Goal: Task Accomplishment & Management: Use online tool/utility

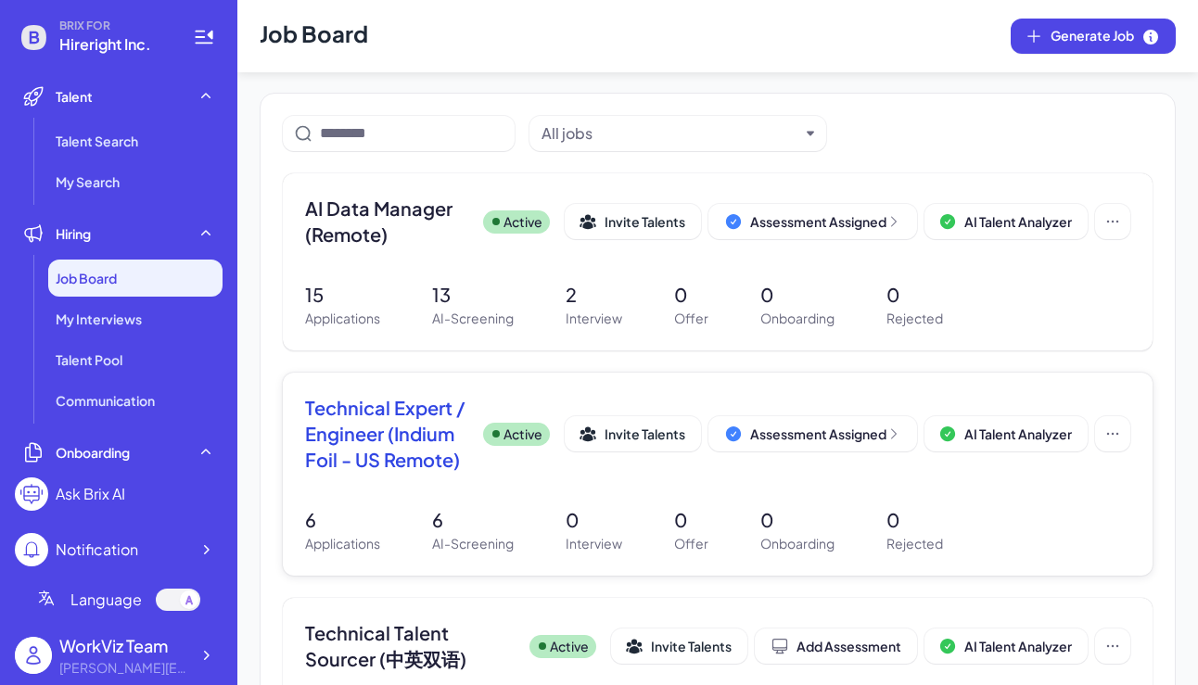
scroll to position [74, 0]
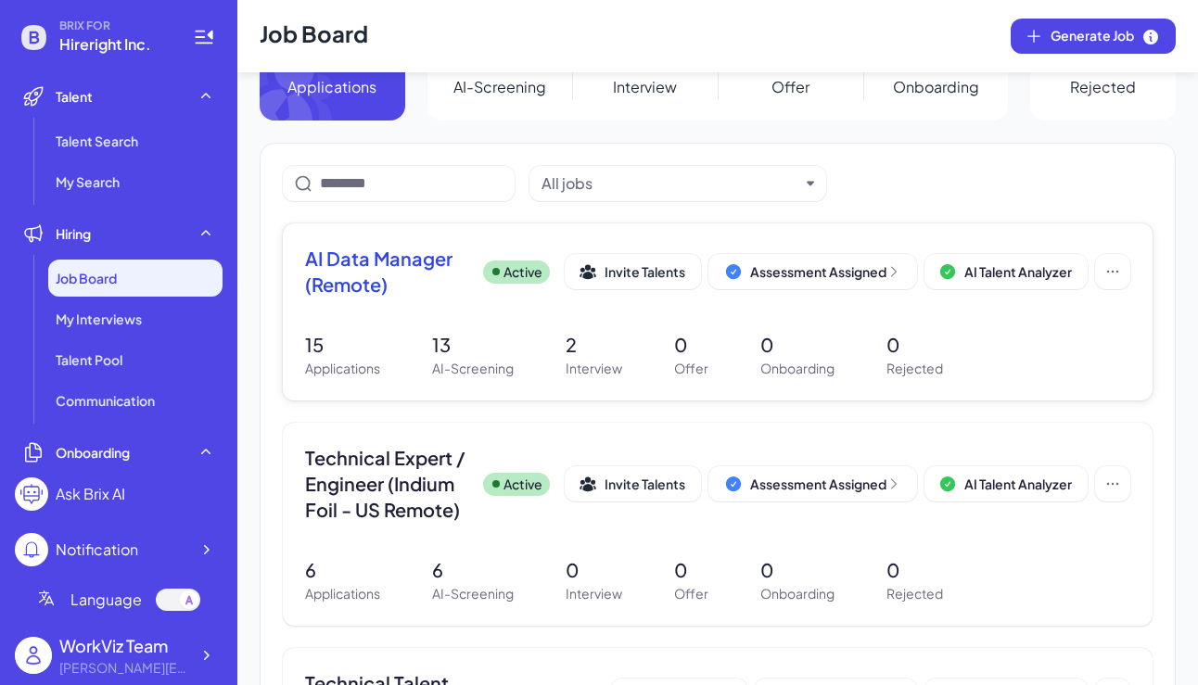
click at [382, 261] on span "AI Data Manager (Remote)" at bounding box center [386, 272] width 163 height 52
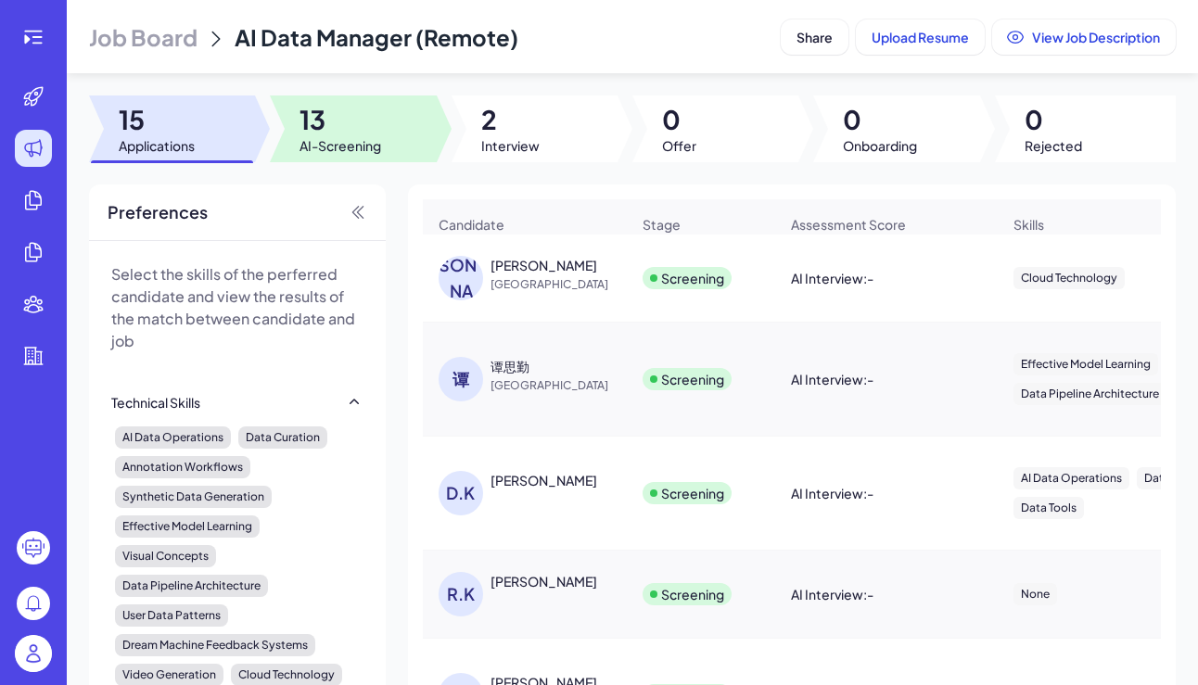
click at [402, 124] on div at bounding box center [353, 129] width 166 height 67
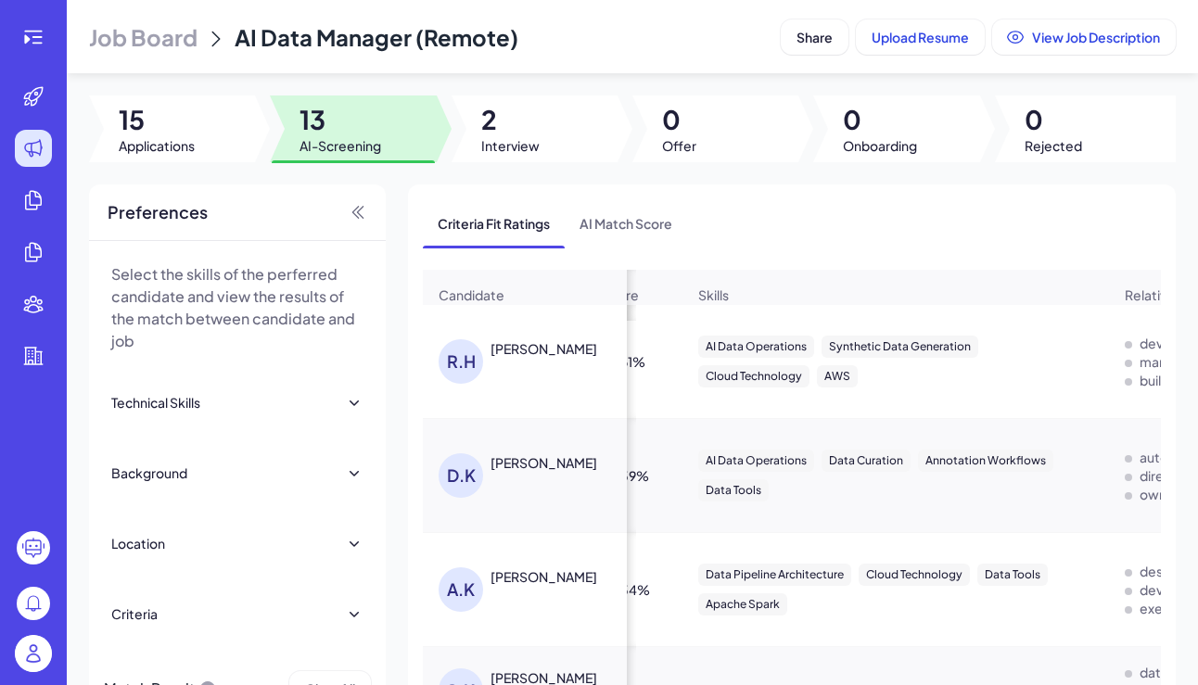
scroll to position [0, 280]
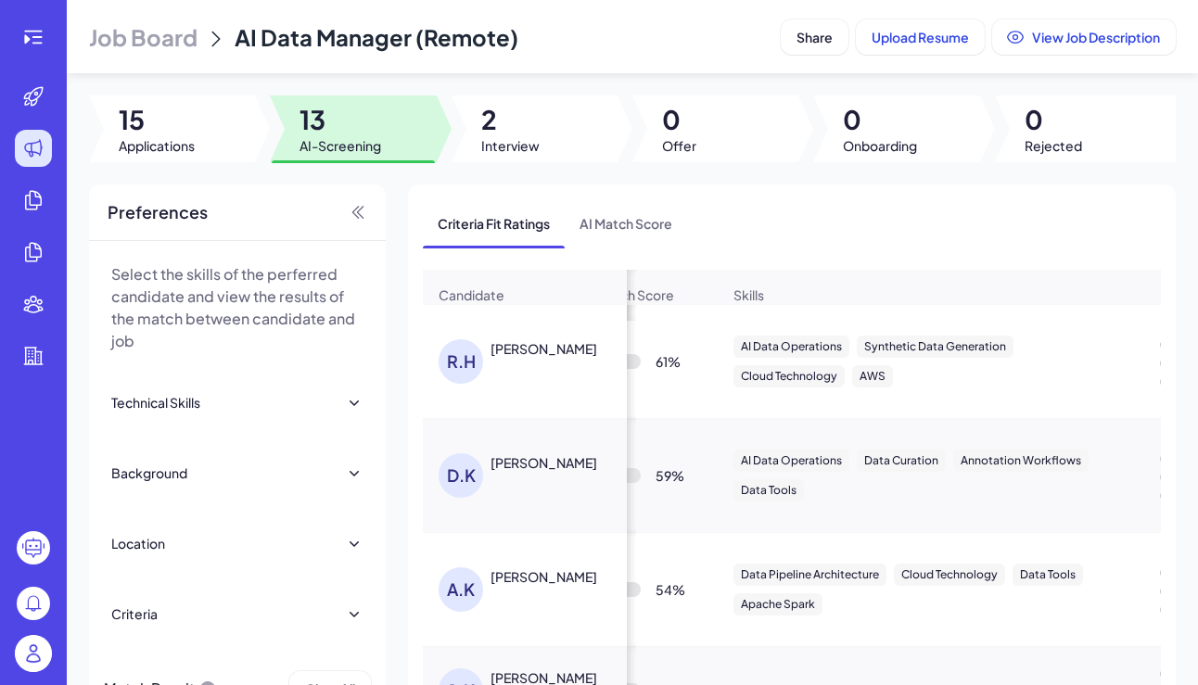
click at [544, 369] on div "[PERSON_NAME] [PERSON_NAME]" at bounding box center [534, 361] width 191 height 45
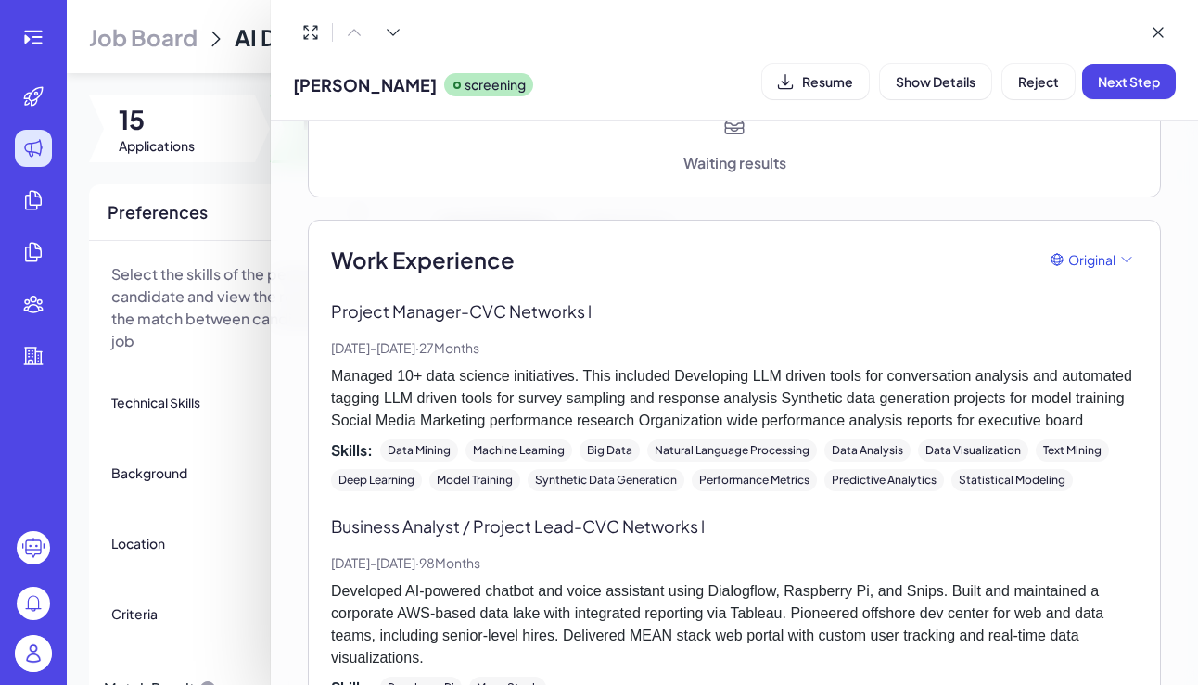
scroll to position [615, 0]
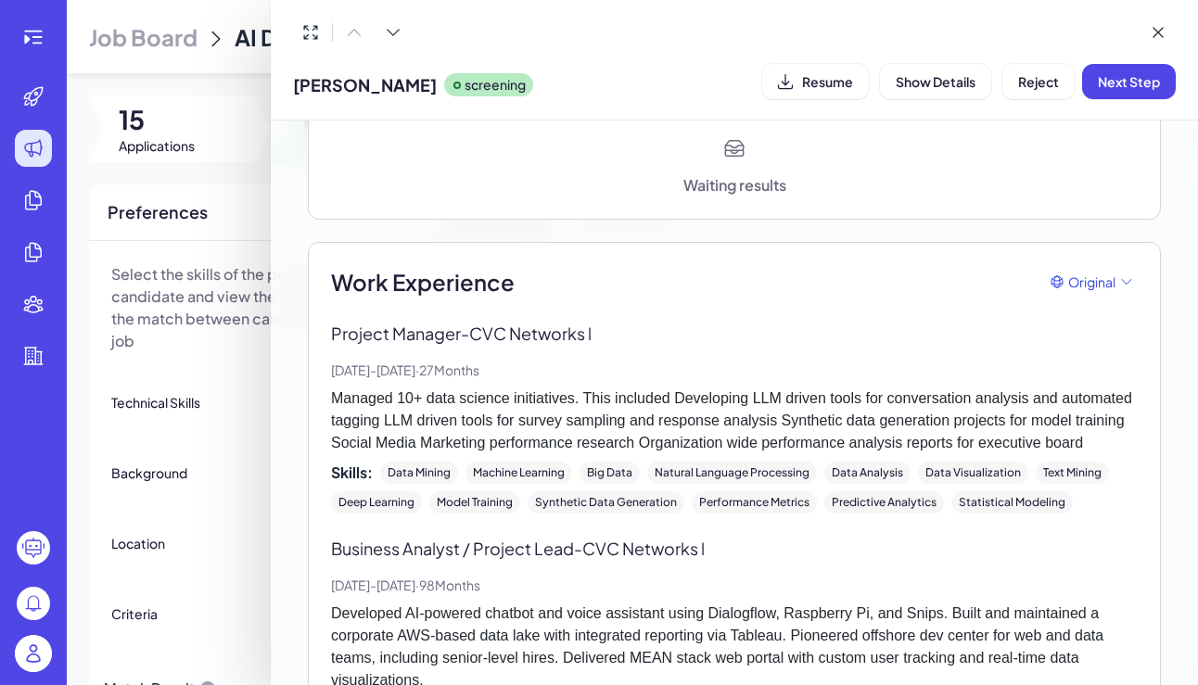
click at [256, 215] on div at bounding box center [599, 342] width 1198 height 685
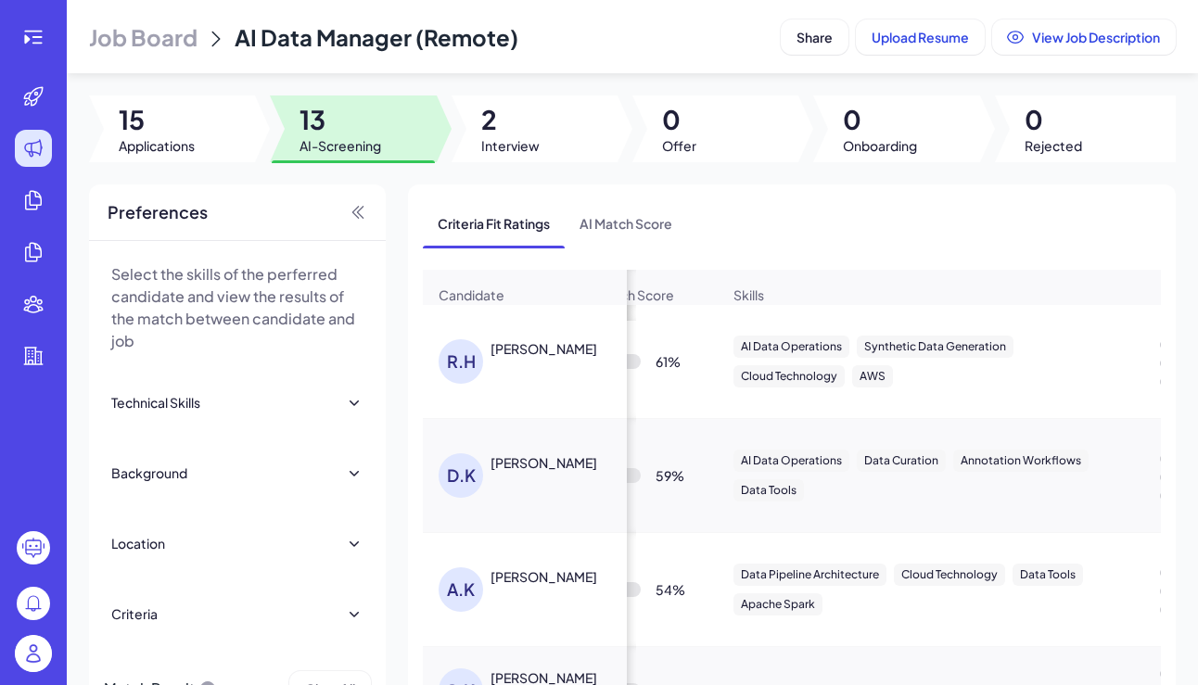
click at [547, 360] on div "[PERSON_NAME] [PERSON_NAME]" at bounding box center [534, 361] width 191 height 45
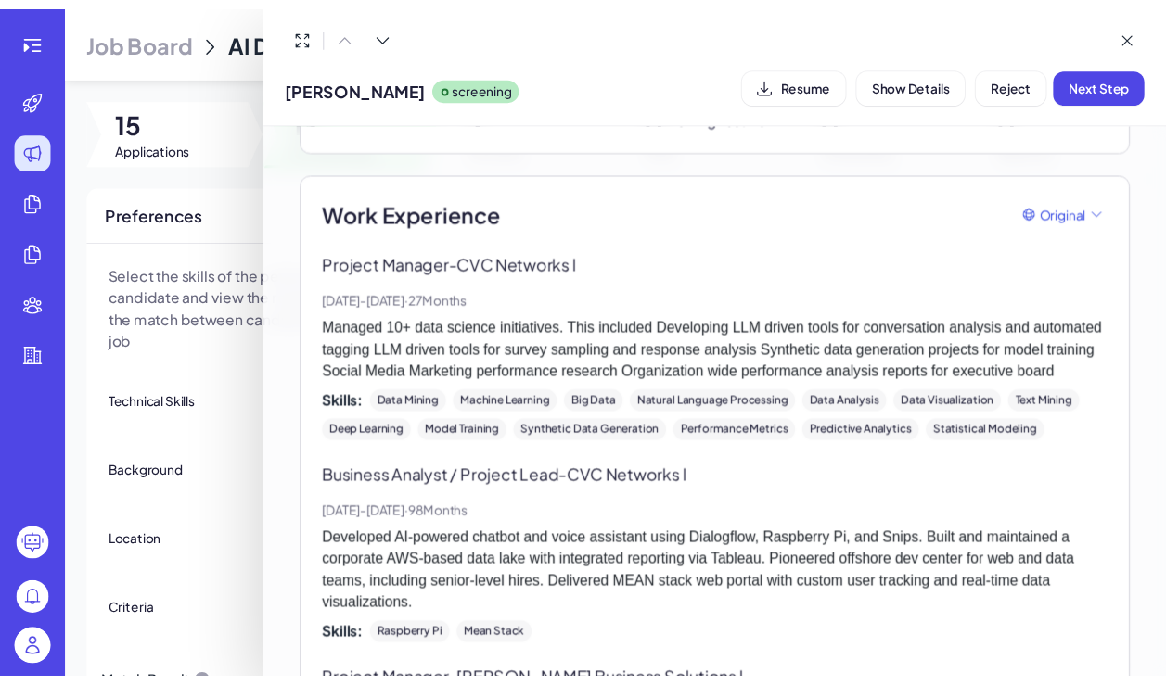
scroll to position [685, 0]
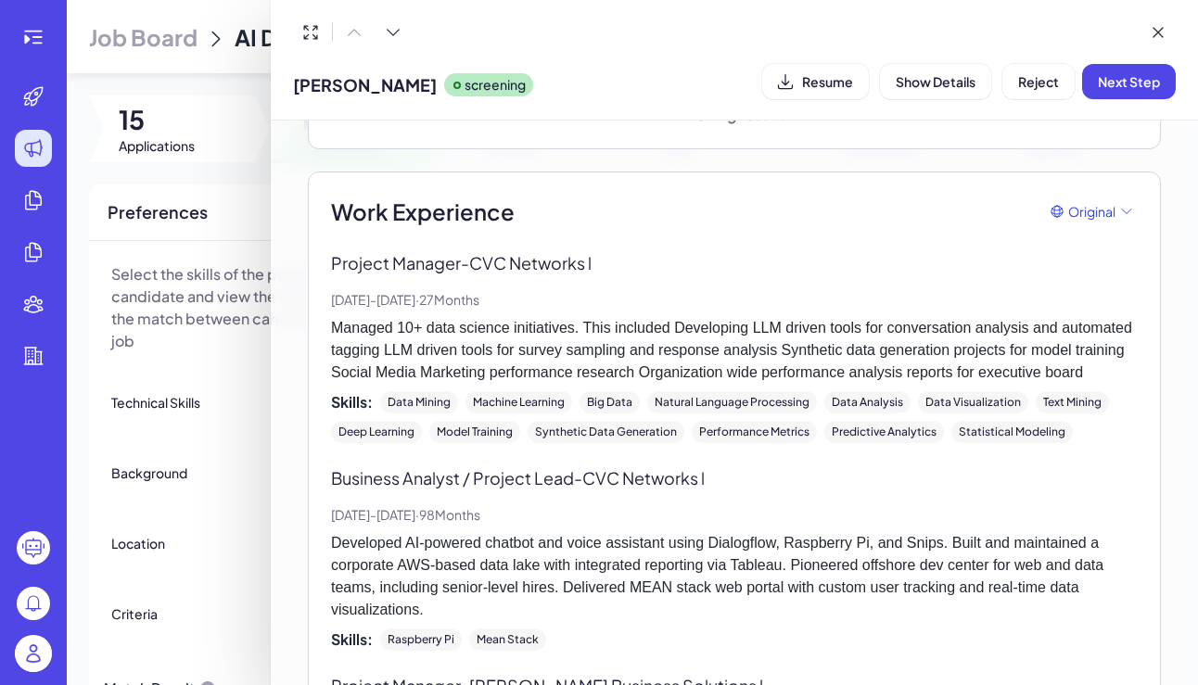
click at [83, 131] on div at bounding box center [599, 342] width 1198 height 685
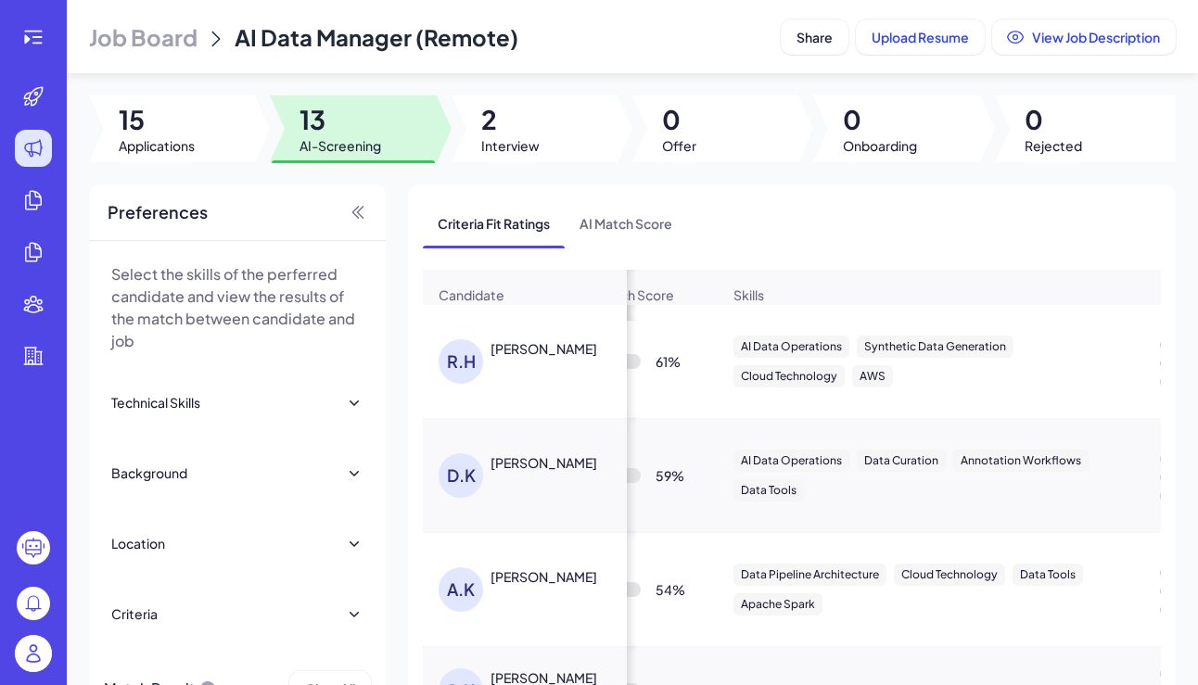
click at [47, 54] on div at bounding box center [33, 37] width 59 height 37
click at [33, 41] on icon at bounding box center [33, 37] width 22 height 22
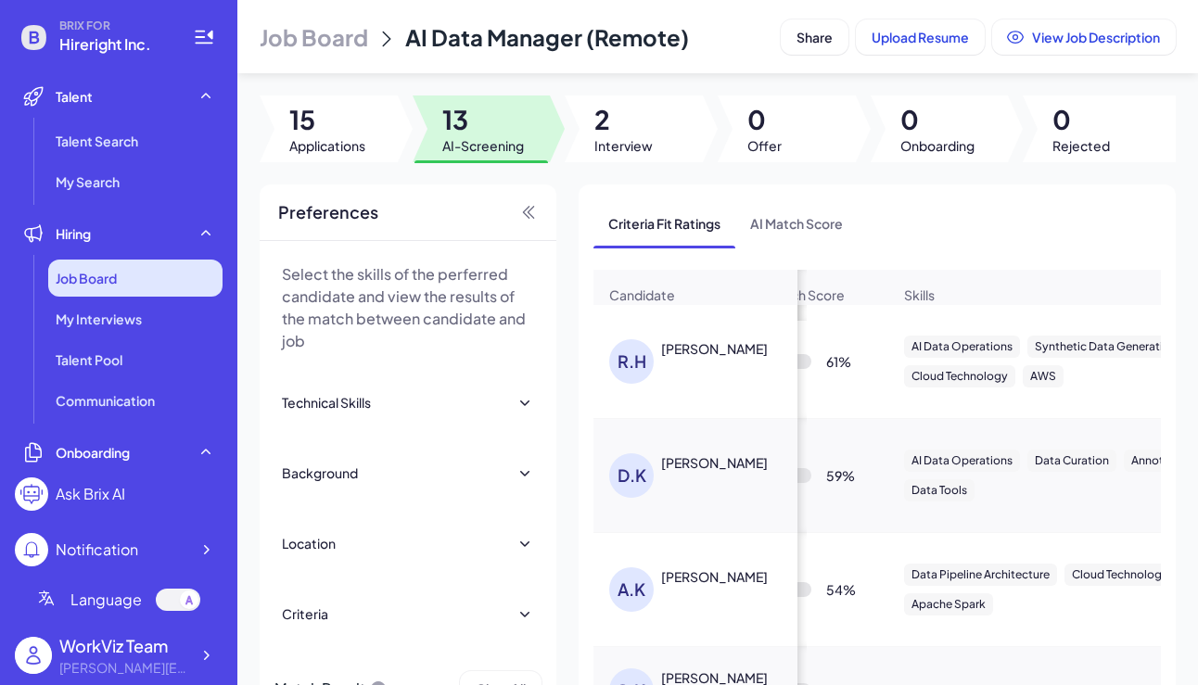
click at [144, 274] on div "Job Board" at bounding box center [135, 278] width 174 height 37
